Goal: Information Seeking & Learning: Learn about a topic

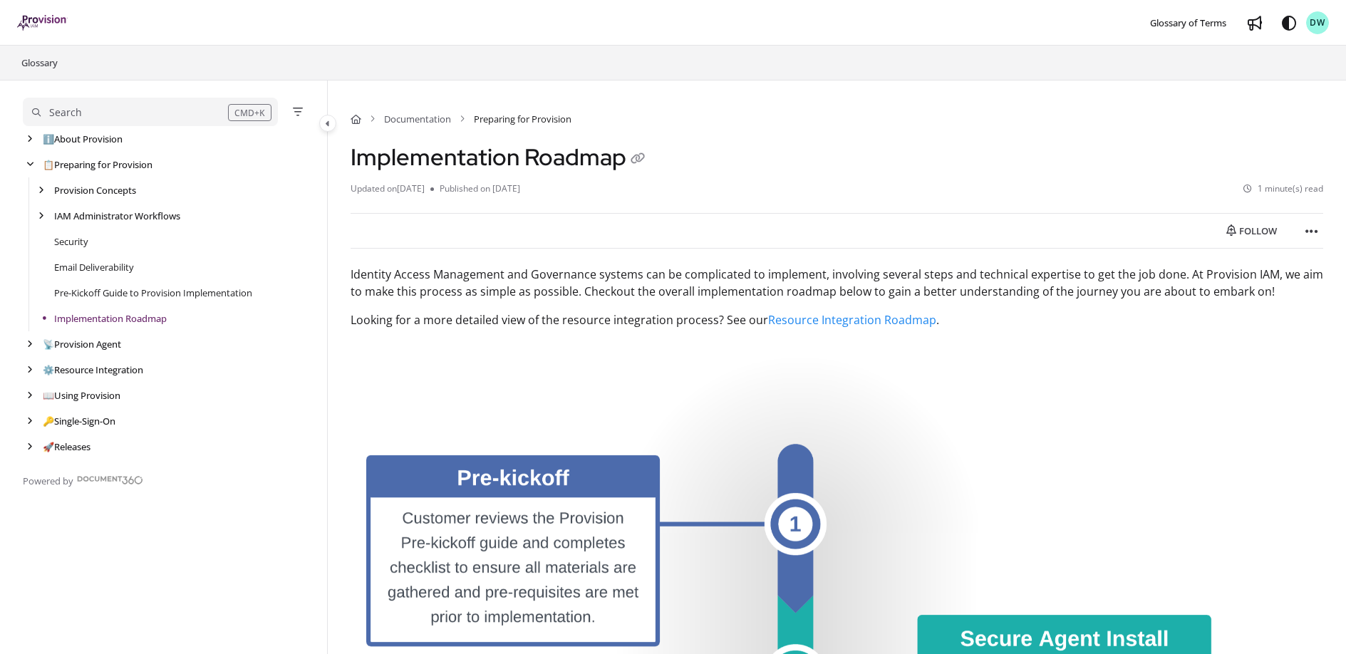
click at [113, 110] on div "Search" at bounding box center [130, 113] width 196 height 16
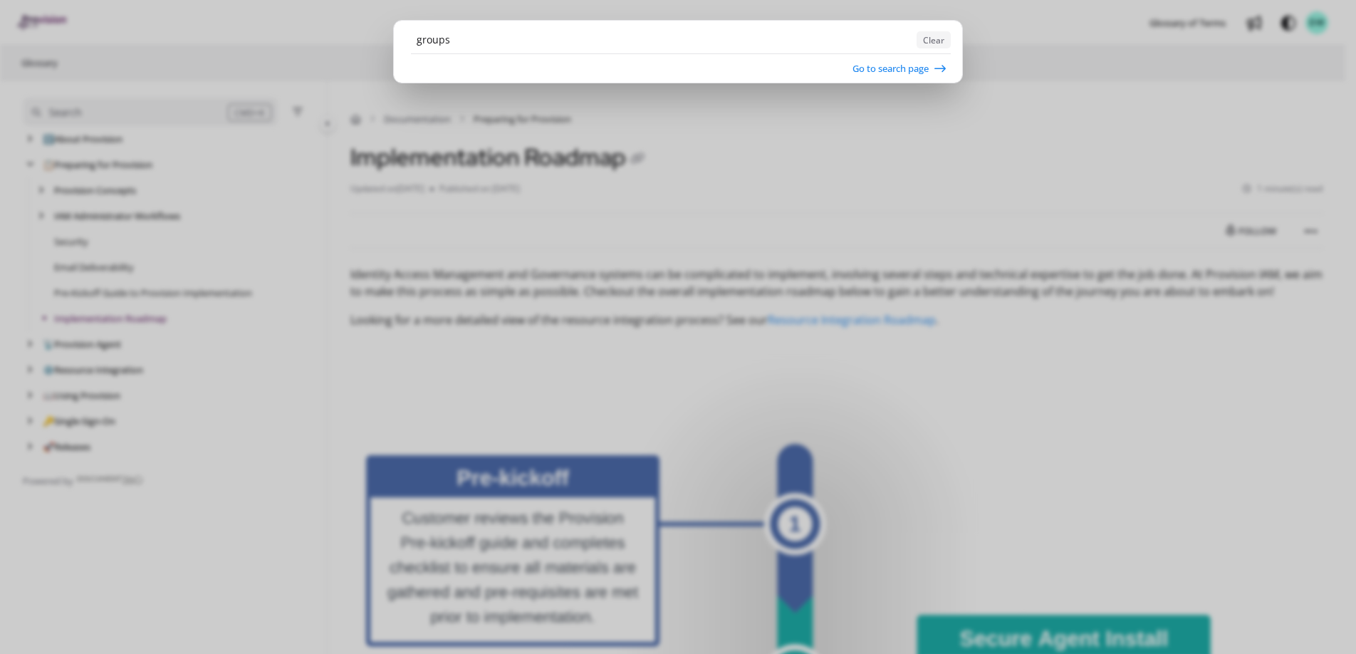
type input "groups"
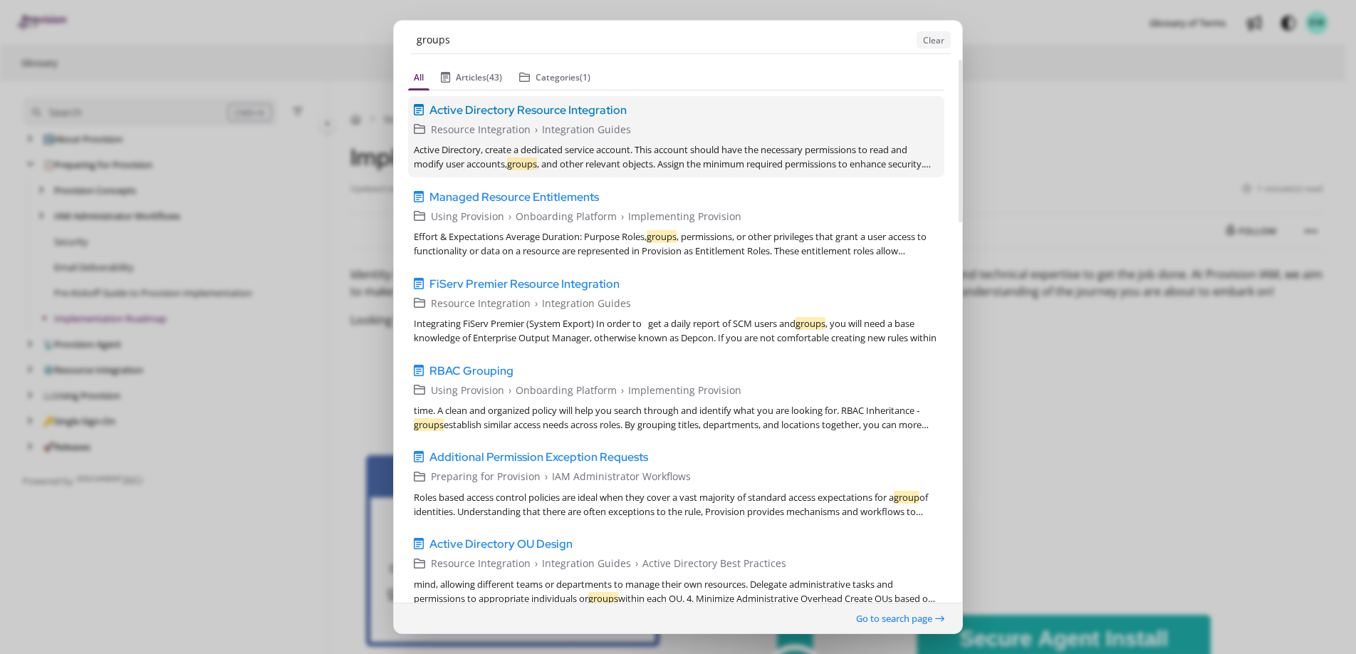
click at [541, 108] on span "Active Directory Resource Integration" at bounding box center [528, 109] width 197 height 17
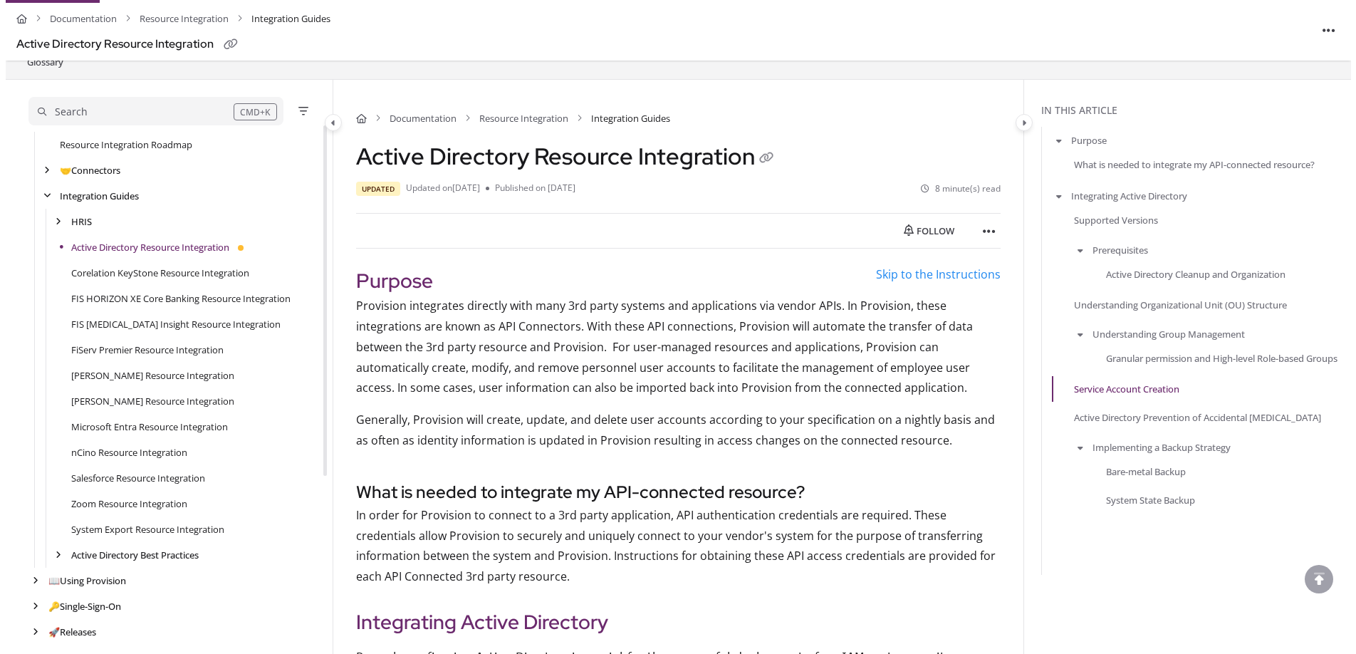
scroll to position [256, 0]
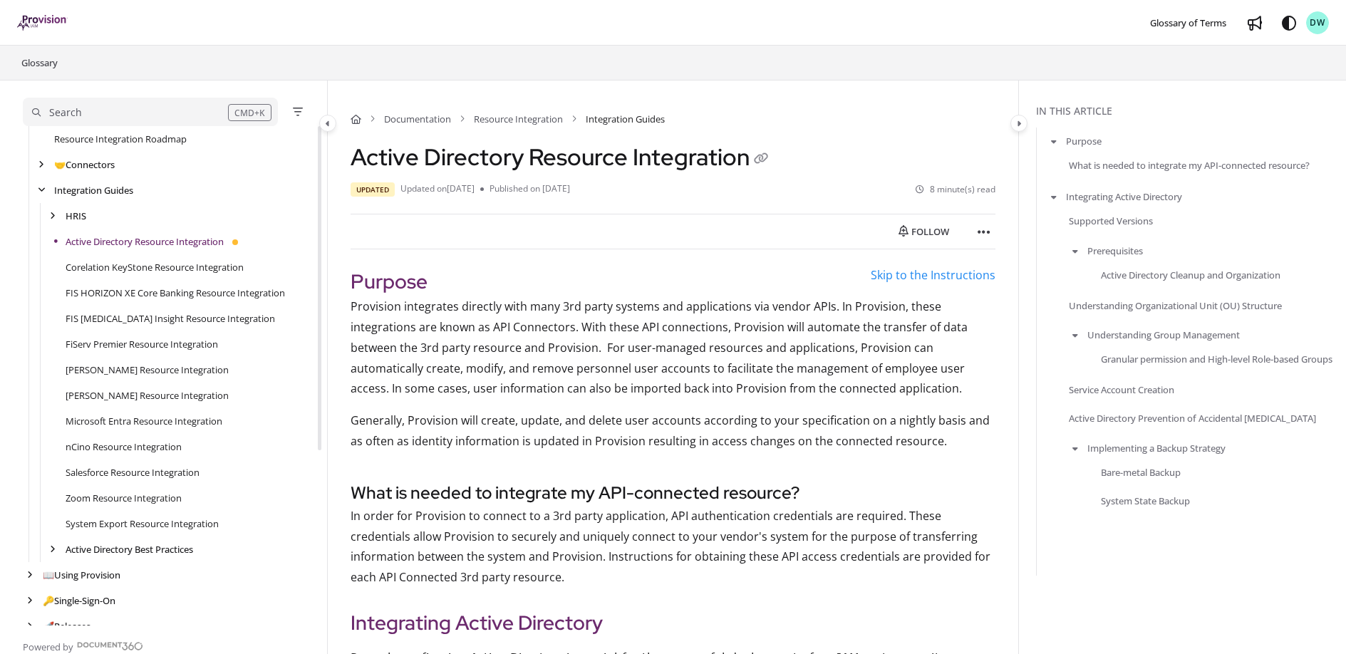
click at [83, 113] on div "Search" at bounding box center [130, 113] width 196 height 16
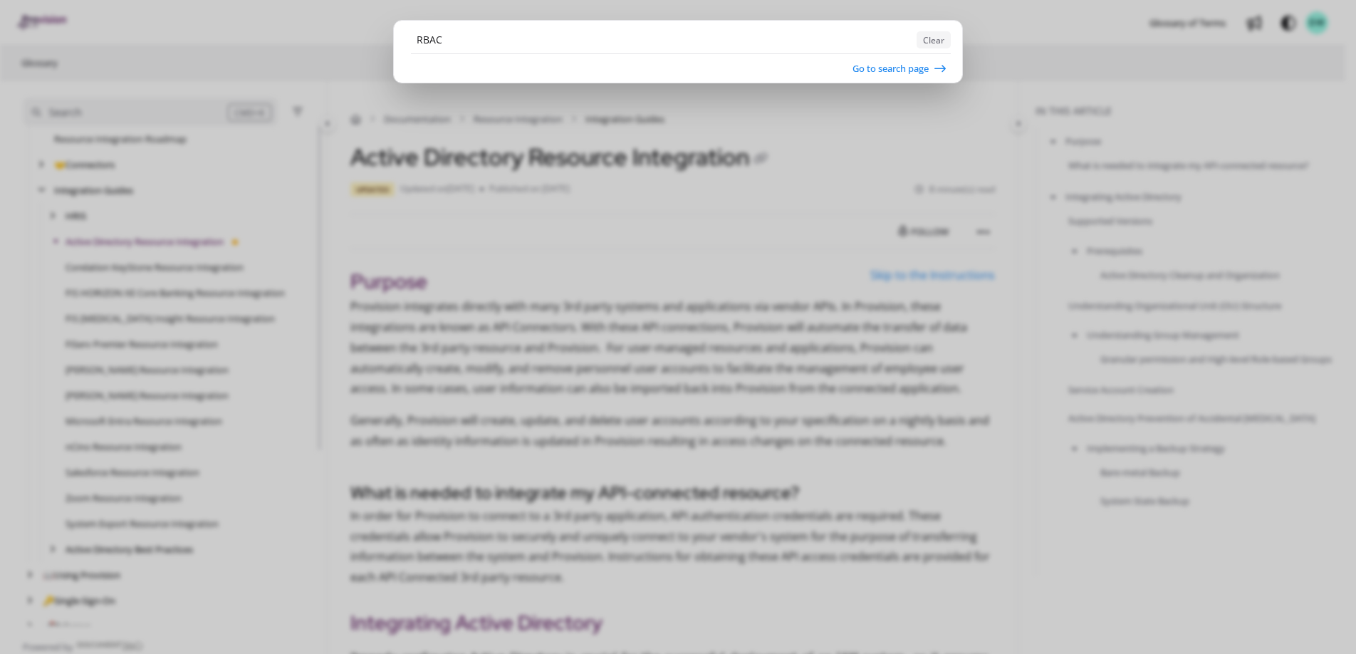
type input "RBAC"
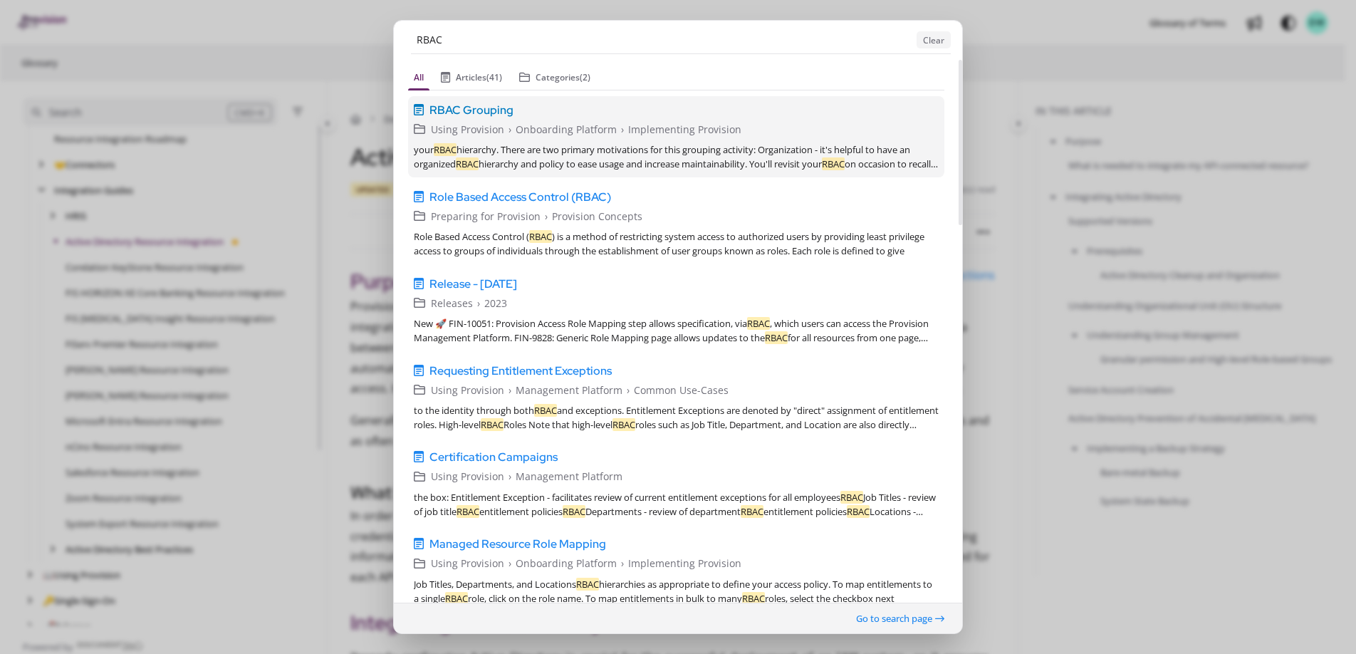
click at [480, 110] on span "RBAC Grouping" at bounding box center [472, 109] width 84 height 17
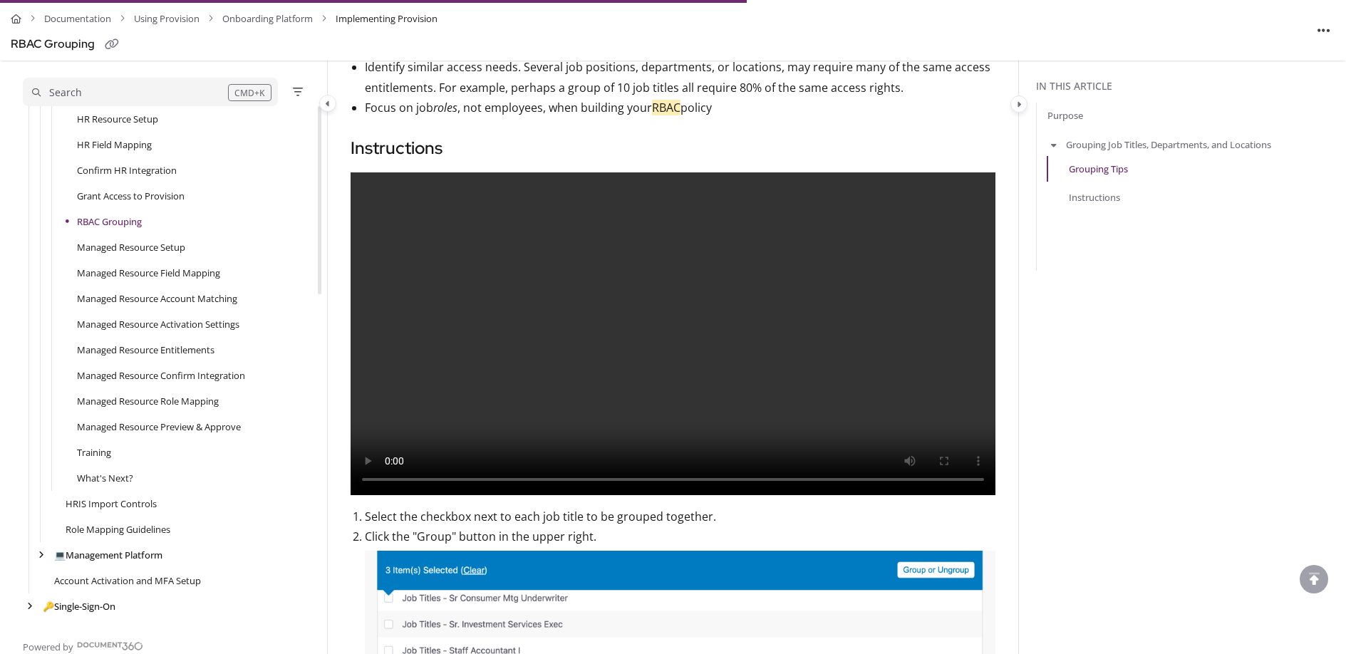
scroll to position [994, 0]
